Goal: Task Accomplishment & Management: Use online tool/utility

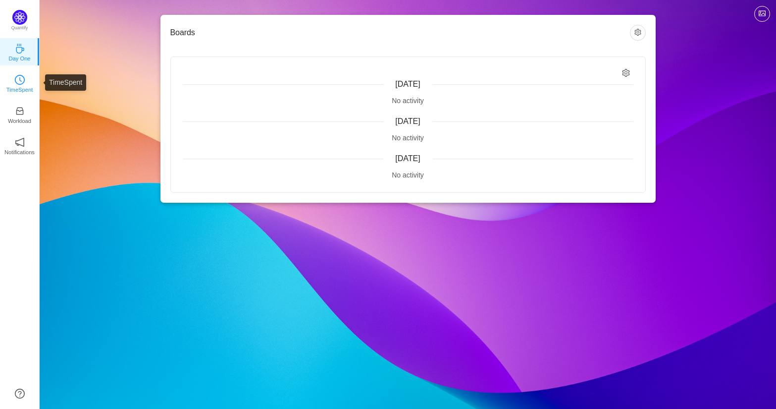
click at [18, 82] on icon "icon: clock-circle" at bounding box center [20, 80] width 10 height 10
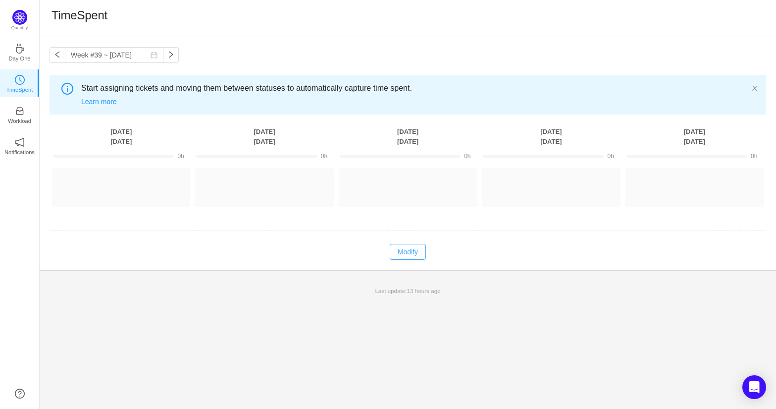
click at [403, 258] on button "Modify" at bounding box center [408, 252] width 36 height 16
click at [99, 182] on button "Log Time" at bounding box center [113, 183] width 55 height 16
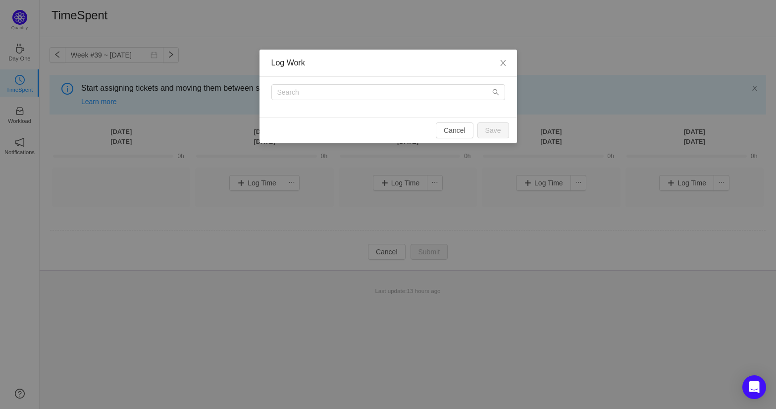
click at [433, 101] on div at bounding box center [389, 97] width 258 height 40
click at [432, 98] on input "text" at bounding box center [388, 92] width 234 height 16
type input "p"
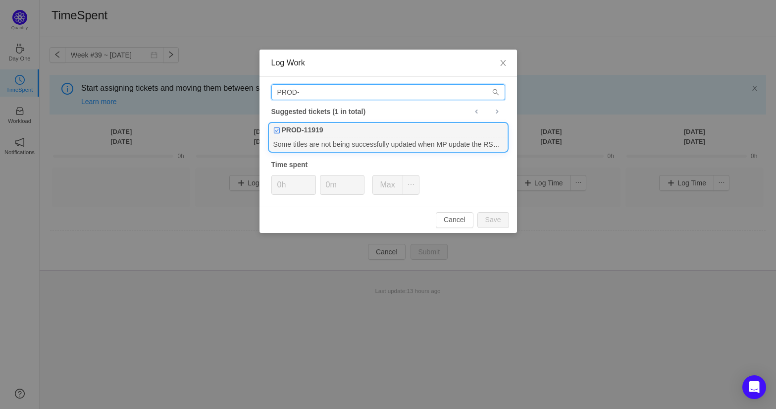
type input "PROD-"
click at [385, 129] on div "PROD-11919" at bounding box center [388, 130] width 238 height 14
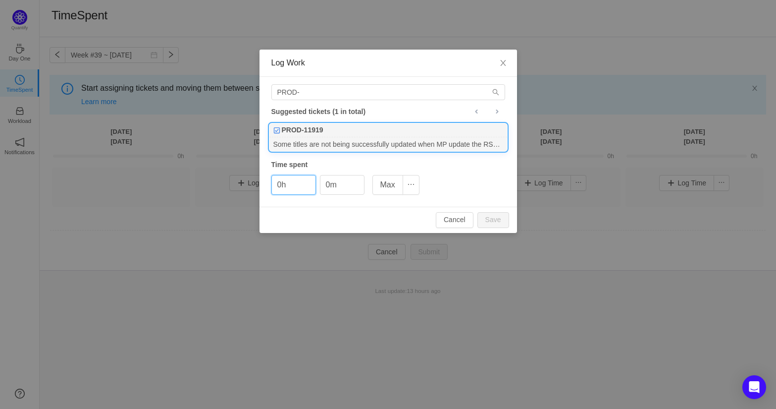
click at [348, 131] on div "PROD-11919" at bounding box center [388, 130] width 238 height 14
click at [288, 186] on input "0h" at bounding box center [294, 184] width 44 height 19
click at [307, 179] on span "Increase Value" at bounding box center [310, 180] width 10 height 11
type input "2h"
click at [307, 179] on span "Increase Value" at bounding box center [310, 180] width 10 height 11
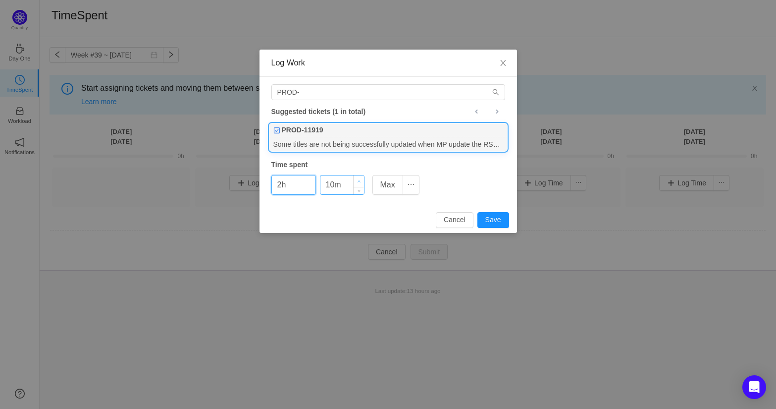
click at [356, 179] on span "Increase Value" at bounding box center [359, 180] width 10 height 11
type input "40m"
click at [356, 179] on span "Increase Value" at bounding box center [359, 180] width 10 height 11
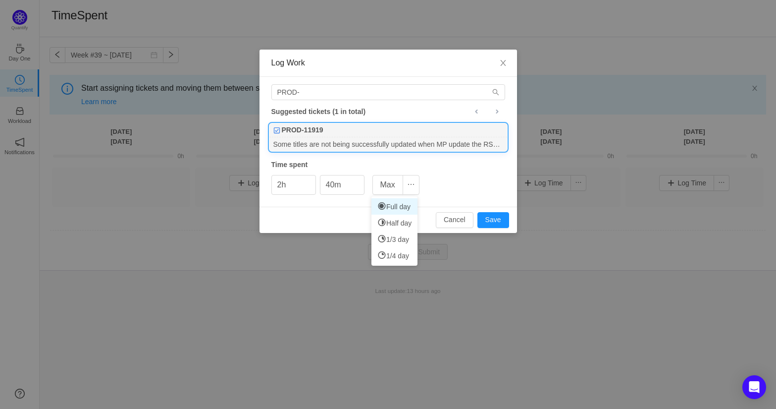
click at [390, 203] on li "Full day" at bounding box center [394, 206] width 46 height 16
type input "8h"
type input "0m"
click at [300, 183] on input "8h" at bounding box center [294, 184] width 44 height 19
click at [318, 191] on div "8h 0m Max" at bounding box center [345, 185] width 148 height 20
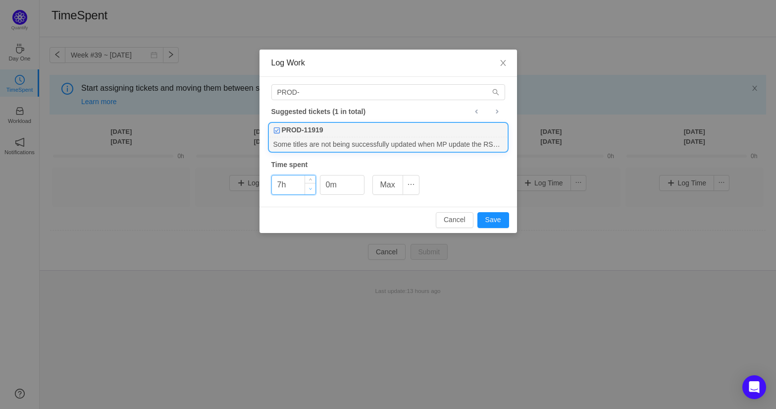
click at [307, 190] on span "Decrease Value" at bounding box center [310, 188] width 10 height 11
click at [308, 190] on span "Decrease Value" at bounding box center [310, 188] width 10 height 11
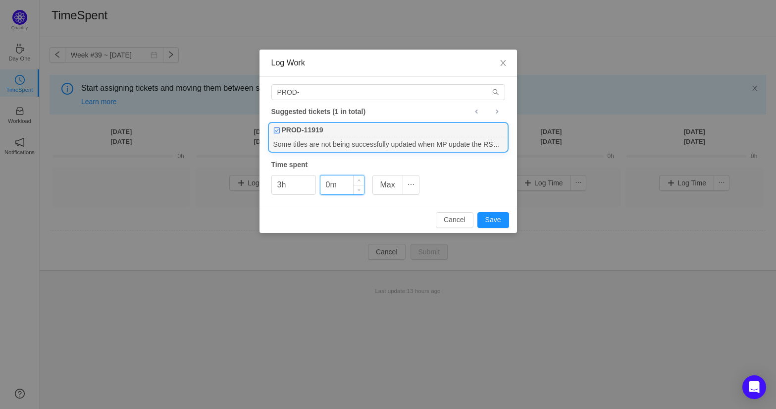
click at [339, 186] on input "0m" at bounding box center [342, 184] width 44 height 19
click at [364, 135] on div "PROD-11919" at bounding box center [388, 130] width 238 height 14
click at [503, 222] on button "Save" at bounding box center [493, 220] width 32 height 16
type input "0h"
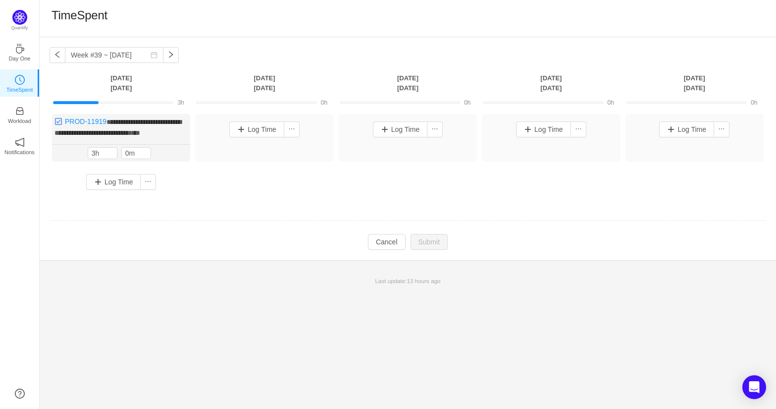
drag, startPoint x: 83, startPoint y: 103, endPoint x: 98, endPoint y: 103, distance: 14.9
click at [98, 103] on div at bounding box center [76, 102] width 46 height 3
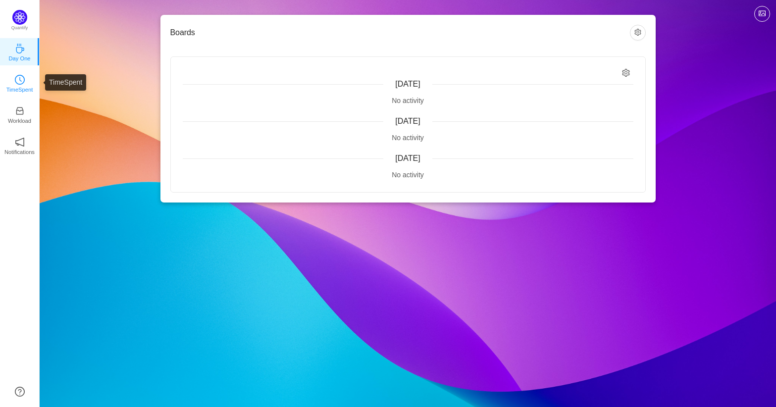
click at [23, 88] on p "TimeSpent" at bounding box center [19, 89] width 27 height 9
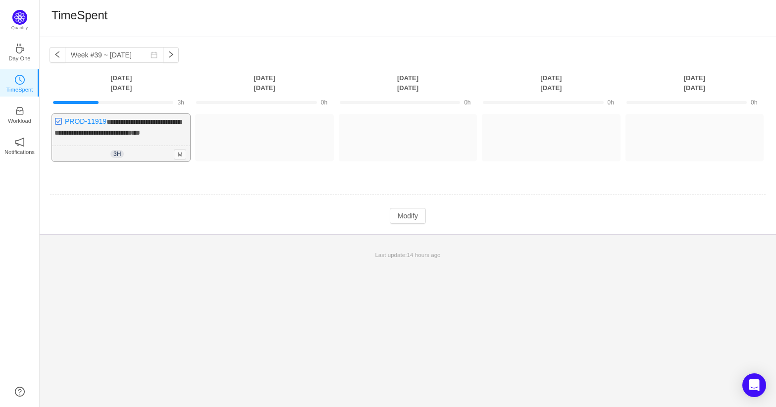
drag, startPoint x: 134, startPoint y: 131, endPoint x: 110, endPoint y: 137, distance: 25.1
click at [110, 137] on div "**********" at bounding box center [121, 138] width 138 height 48
click at [150, 123] on span "**********" at bounding box center [117, 127] width 127 height 18
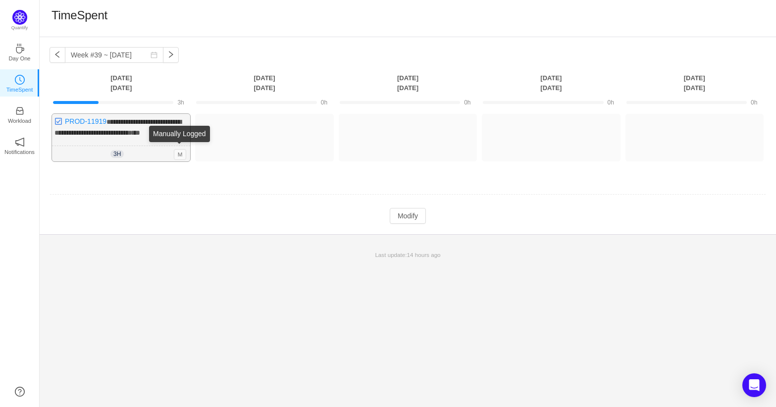
click at [176, 151] on span "M" at bounding box center [180, 154] width 13 height 11
click at [143, 147] on div "3h 3h 0m M" at bounding box center [121, 154] width 138 height 16
click at [120, 155] on span "3h" at bounding box center [116, 154] width 13 height 8
click at [93, 126] on div "**********" at bounding box center [121, 138] width 138 height 48
drag, startPoint x: 93, startPoint y: 126, endPoint x: 104, endPoint y: 118, distance: 13.8
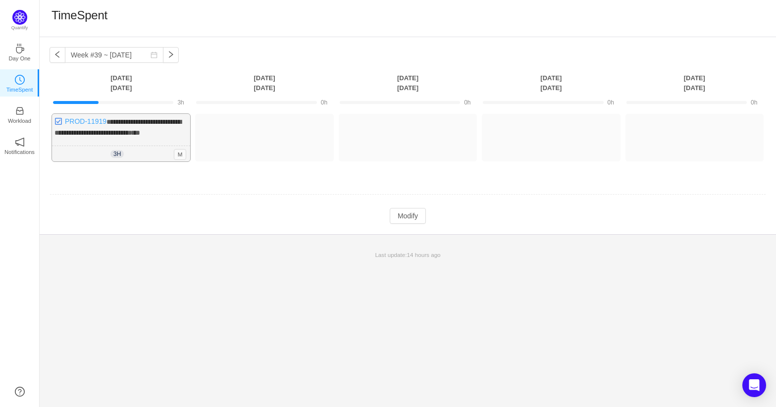
click at [104, 118] on link "PROD-11919" at bounding box center [86, 121] width 42 height 8
click at [150, 127] on div "**********" at bounding box center [121, 138] width 138 height 48
click at [135, 128] on span "**********" at bounding box center [117, 127] width 127 height 18
click at [177, 155] on span "M" at bounding box center [180, 154] width 13 height 11
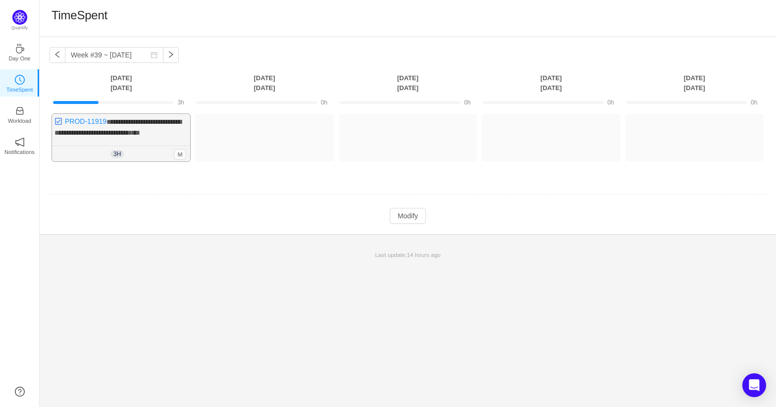
click at [161, 124] on span "**********" at bounding box center [117, 127] width 127 height 18
click at [177, 120] on span "**********" at bounding box center [117, 127] width 127 height 18
drag, startPoint x: 177, startPoint y: 120, endPoint x: 88, endPoint y: 134, distance: 90.1
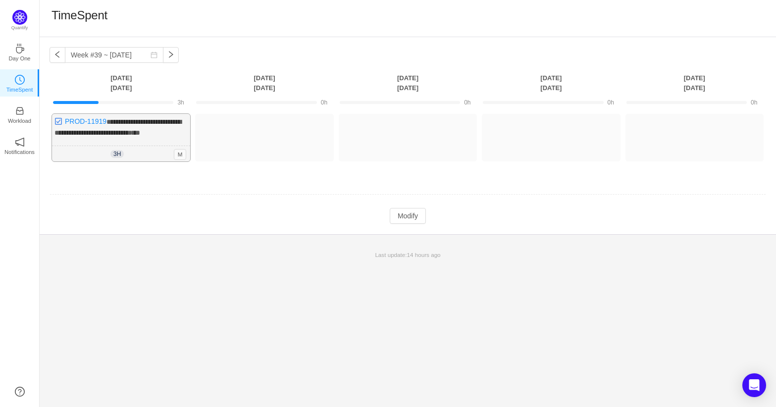
click at [88, 134] on span "**********" at bounding box center [117, 127] width 127 height 18
drag, startPoint x: 108, startPoint y: 141, endPoint x: 126, endPoint y: 179, distance: 42.5
click at [126, 179] on td "**********" at bounding box center [408, 146] width 717 height 72
drag, startPoint x: 124, startPoint y: 134, endPoint x: 157, endPoint y: 184, distance: 59.6
click at [157, 184] on tbody "**********" at bounding box center [408, 158] width 717 height 131
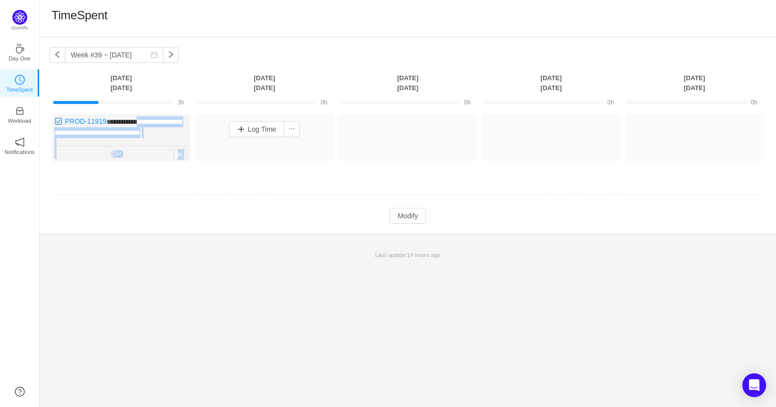
drag, startPoint x: 139, startPoint y: 122, endPoint x: 273, endPoint y: 159, distance: 139.3
click at [273, 159] on div "**********" at bounding box center [408, 142] width 717 height 57
drag, startPoint x: 109, startPoint y: 124, endPoint x: 85, endPoint y: 214, distance: 93.3
click at [85, 214] on td "Modify Cancel Submit" at bounding box center [408, 216] width 717 height 17
click at [177, 152] on span "M" at bounding box center [180, 154] width 13 height 11
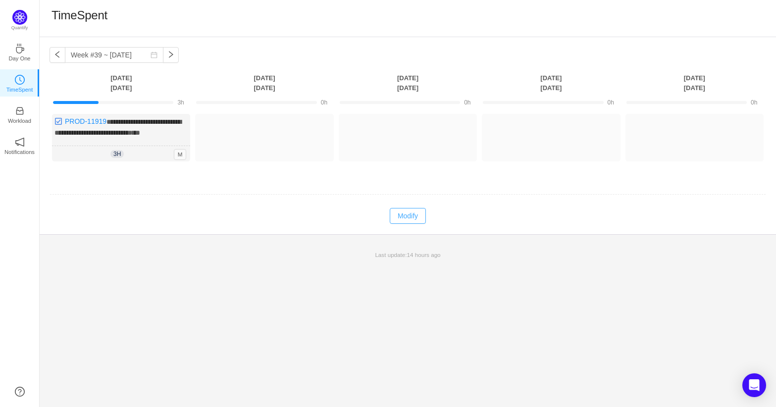
click at [398, 214] on button "Modify" at bounding box center [408, 216] width 36 height 16
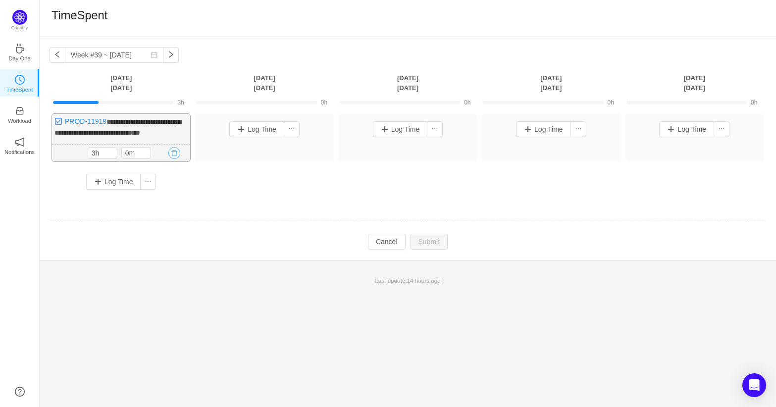
click at [173, 152] on button "button" at bounding box center [174, 153] width 12 height 12
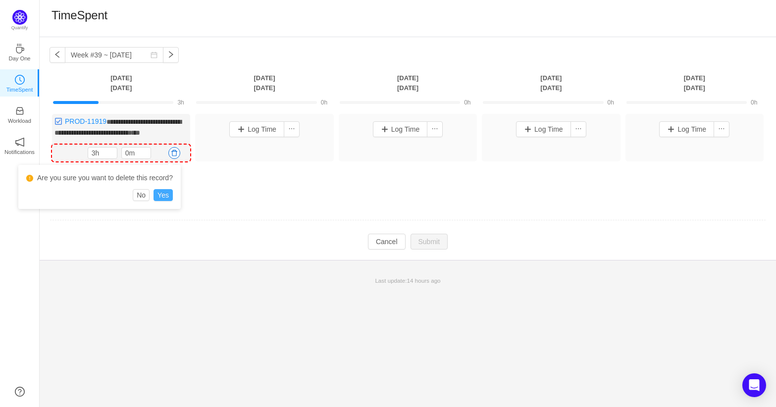
click at [168, 197] on button "Yes" at bounding box center [163, 195] width 19 height 12
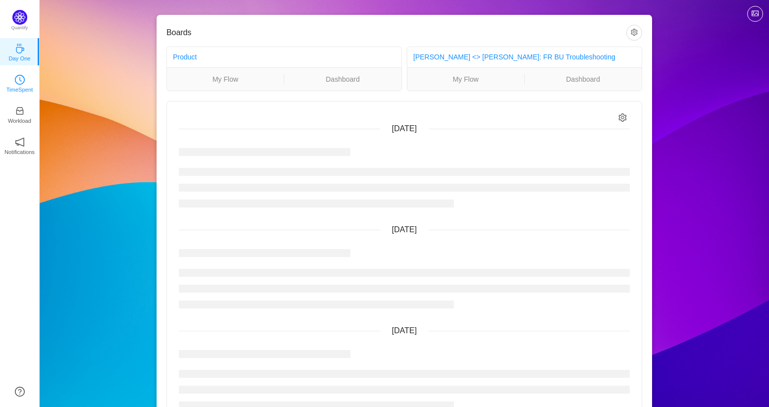
click at [25, 89] on p "TimeSpent" at bounding box center [19, 89] width 27 height 9
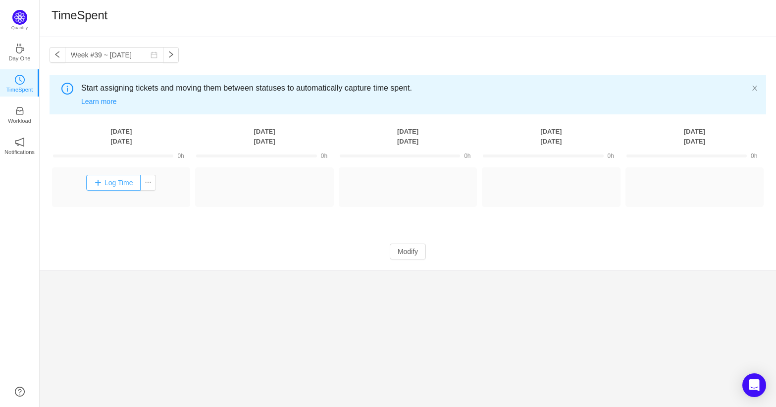
click at [125, 181] on button "Log Time" at bounding box center [113, 183] width 55 height 16
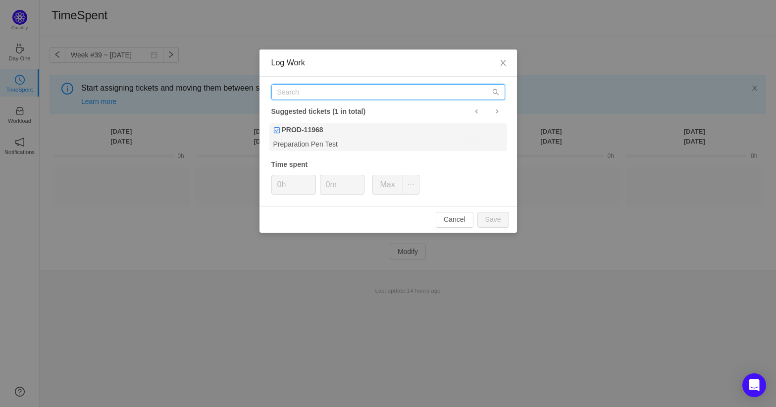
click at [314, 97] on input "text" at bounding box center [388, 92] width 234 height 16
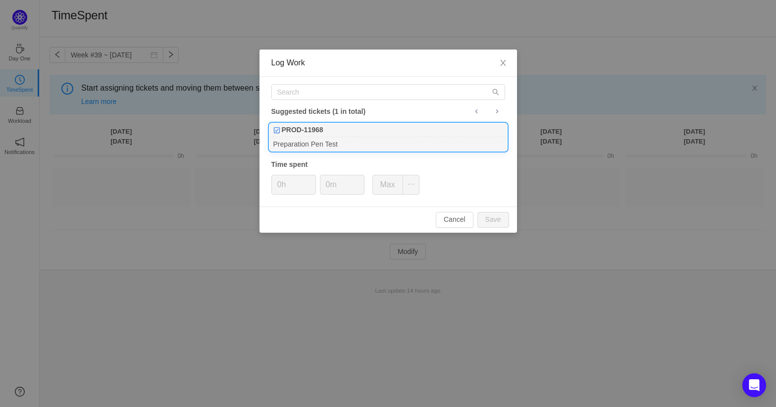
click at [403, 143] on div "Preparation Pen Test" at bounding box center [388, 143] width 238 height 13
click at [506, 61] on icon "icon: close" at bounding box center [503, 63] width 8 height 8
type input "0h"
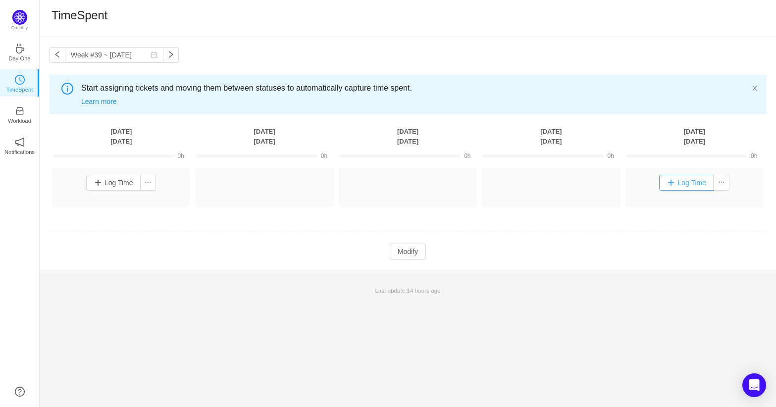
click at [705, 187] on button "Log Time" at bounding box center [686, 183] width 55 height 16
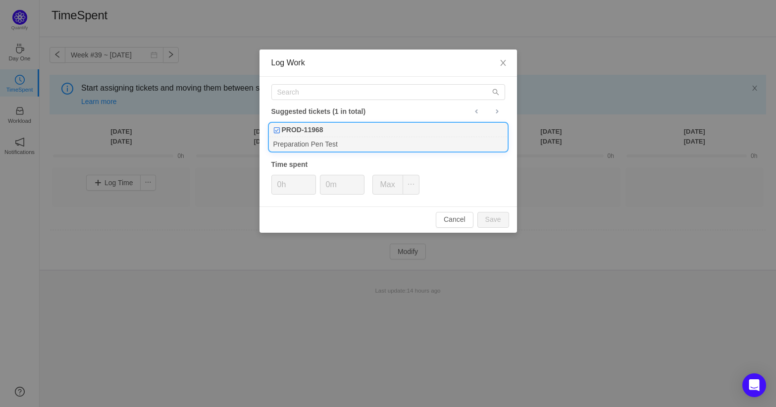
click at [316, 142] on div "Preparation Pen Test" at bounding box center [388, 143] width 238 height 13
click at [483, 218] on button "Save" at bounding box center [493, 220] width 32 height 16
type input "0h"
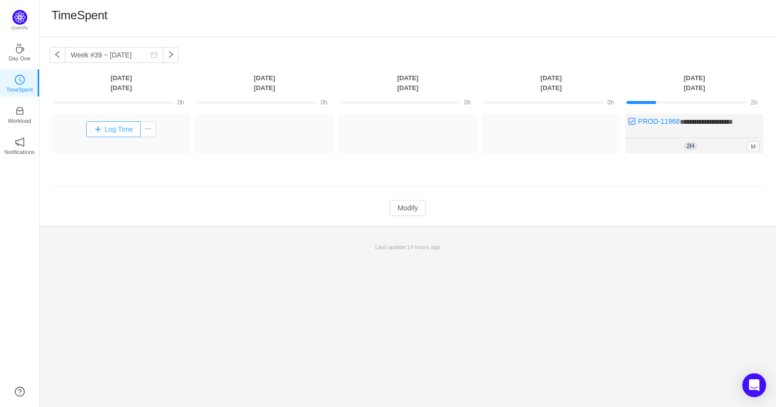
click at [126, 125] on button "Log Time" at bounding box center [113, 129] width 55 height 16
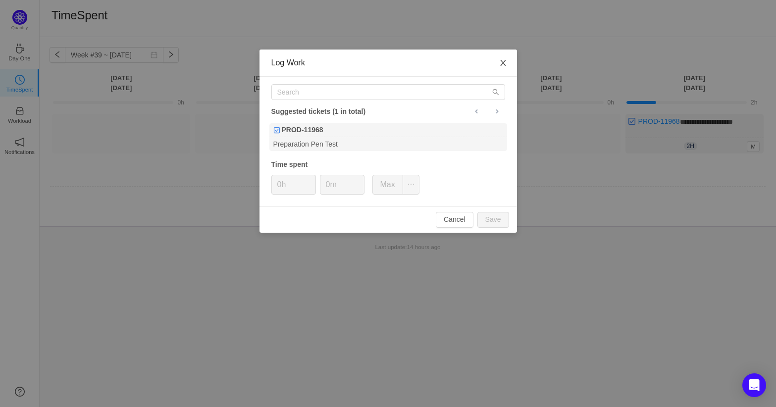
click at [501, 59] on span "Close" at bounding box center [503, 64] width 28 height 28
